Goal: Task Accomplishment & Management: Manage account settings

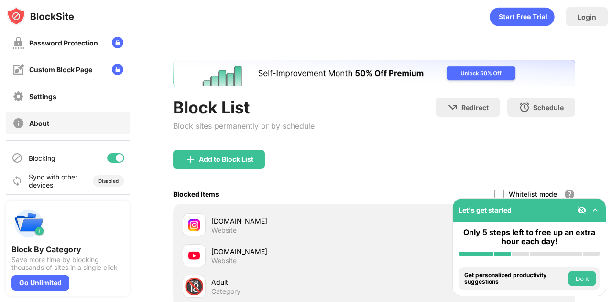
scroll to position [118, 0]
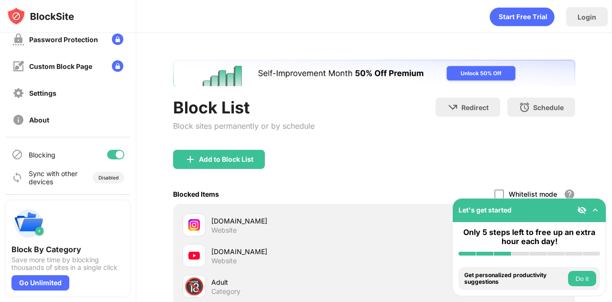
click at [110, 150] on div at bounding box center [115, 155] width 17 height 10
click at [107, 162] on div "Blocking" at bounding box center [68, 154] width 124 height 23
click at [108, 154] on div at bounding box center [112, 155] width 8 height 8
